Goal: Task Accomplishment & Management: Manage account settings

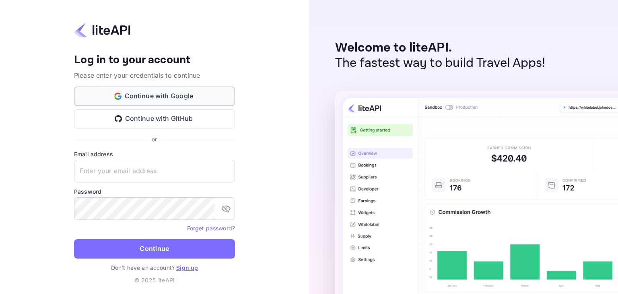
click at [179, 97] on button "Continue with Google" at bounding box center [154, 96] width 161 height 19
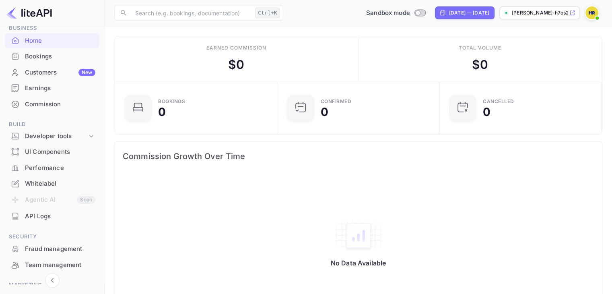
scroll to position [40, 0]
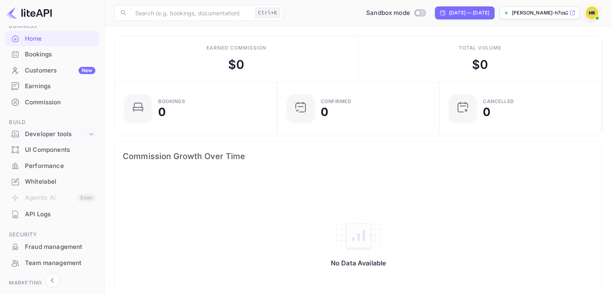
click at [61, 131] on div "Developer tools" at bounding box center [56, 134] width 62 height 9
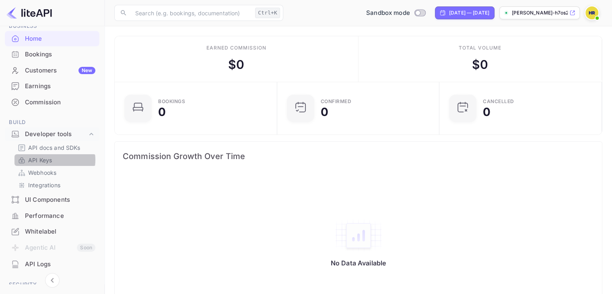
click at [49, 160] on p "API Keys" at bounding box center [40, 160] width 24 height 8
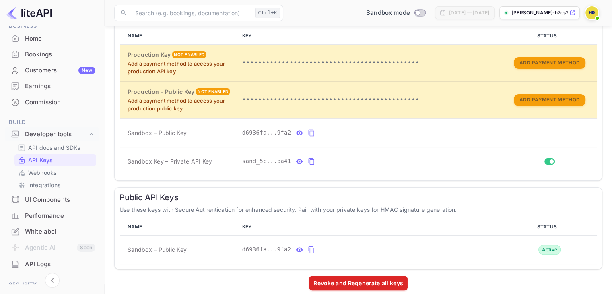
scroll to position [181, 0]
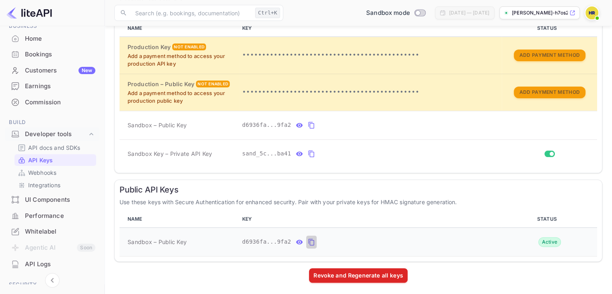
click at [308, 237] on icon "public api keys table" at bounding box center [311, 242] width 7 height 10
click at [308, 238] on icon "public api keys table" at bounding box center [311, 242] width 7 height 10
